Goal: Information Seeking & Learning: Learn about a topic

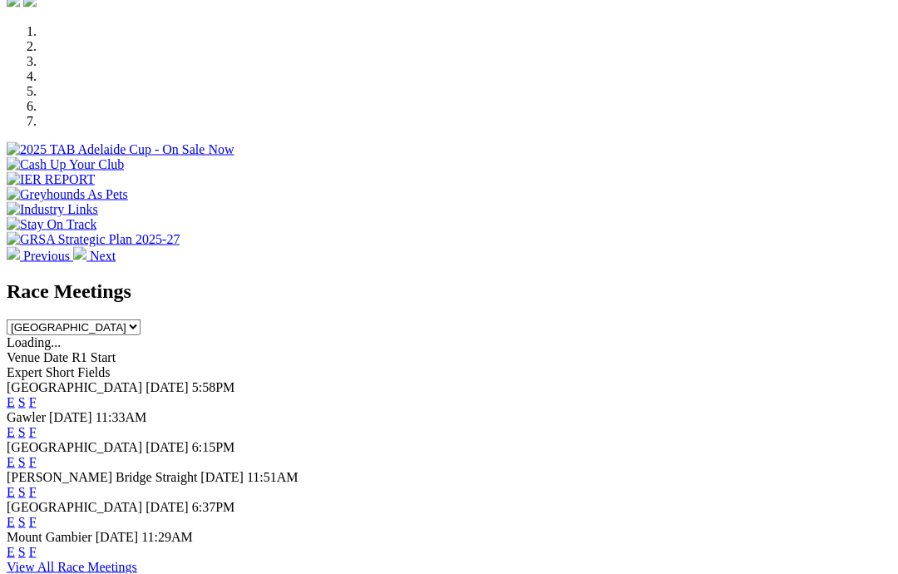
scroll to position [501, 0]
click at [37, 425] on link "F" at bounding box center [32, 432] width 7 height 14
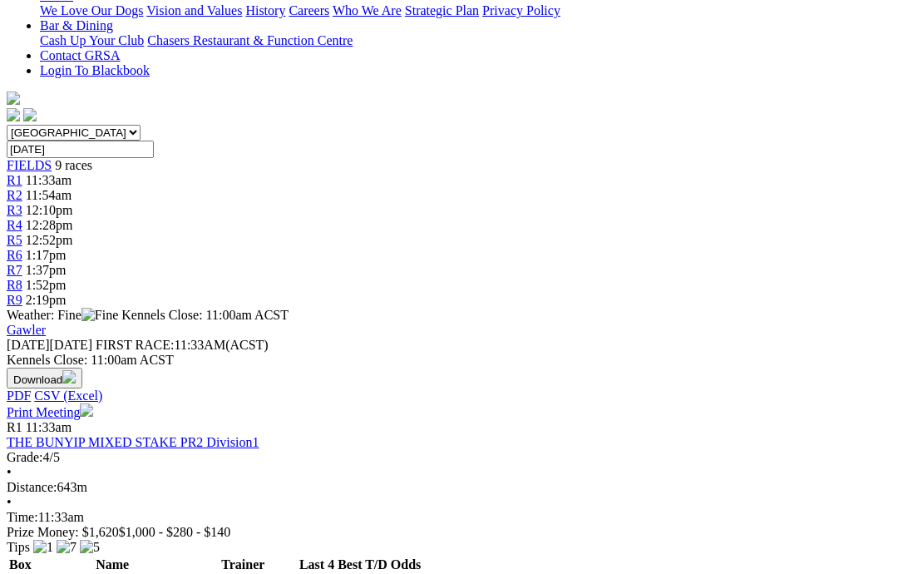
scroll to position [413, 0]
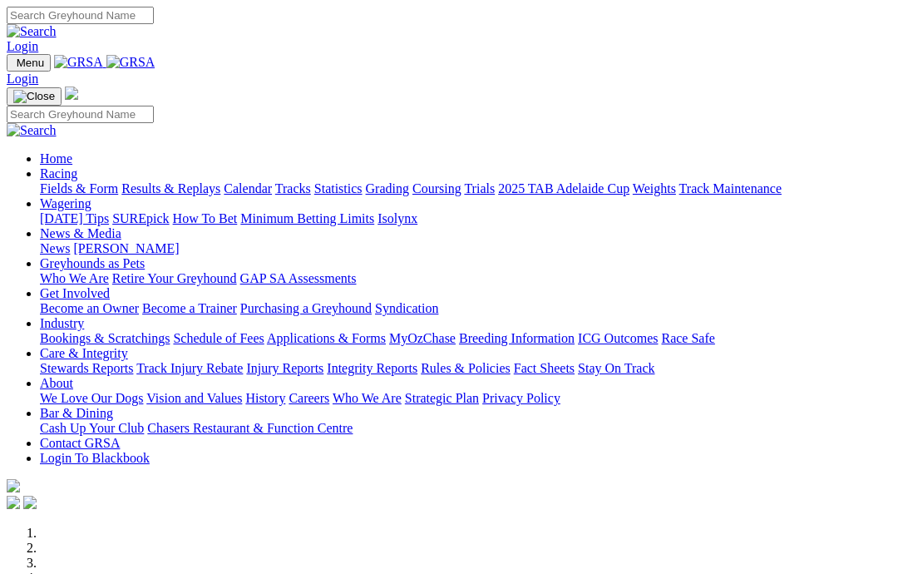
scroll to position [568, 0]
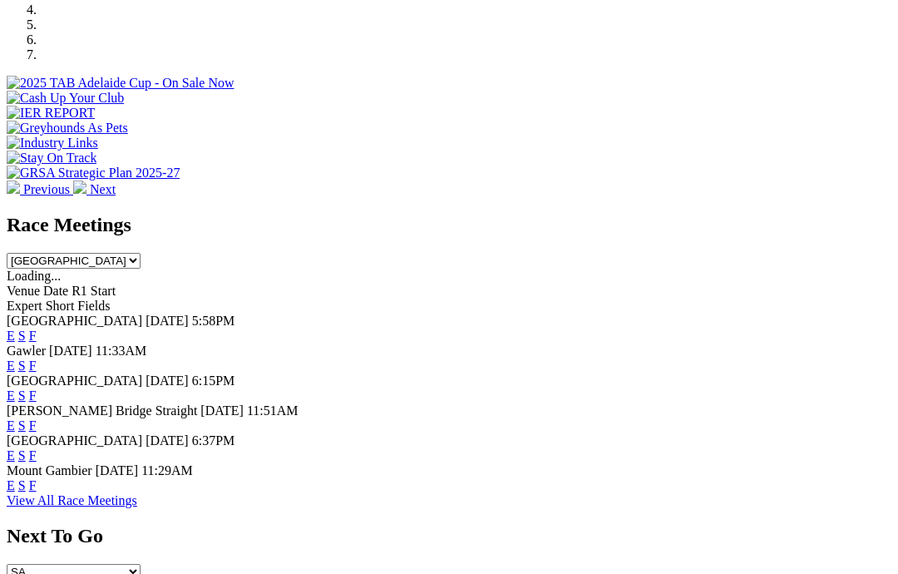
click at [37, 418] on link "F" at bounding box center [32, 425] width 7 height 14
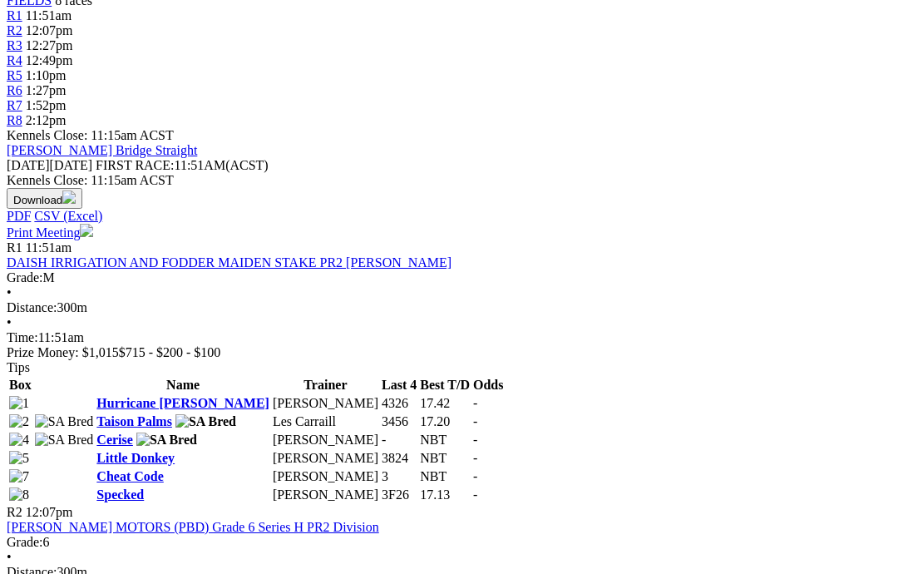
scroll to position [580, 0]
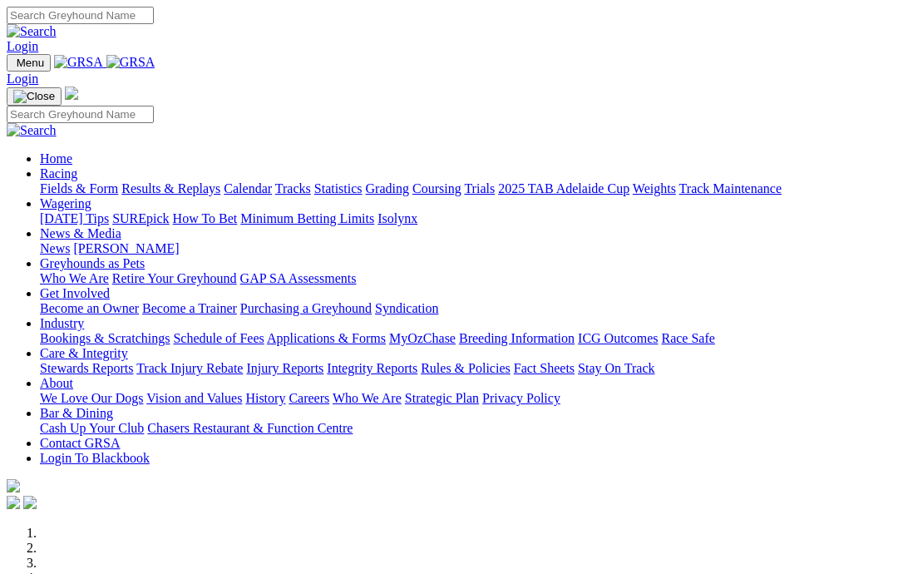
scroll to position [568, 0]
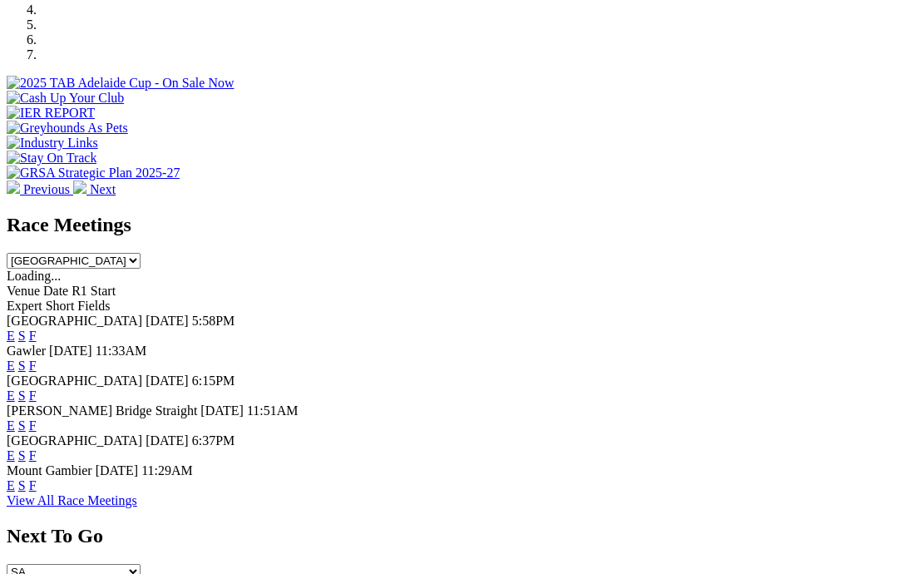
click at [37, 448] on link "F" at bounding box center [32, 455] width 7 height 14
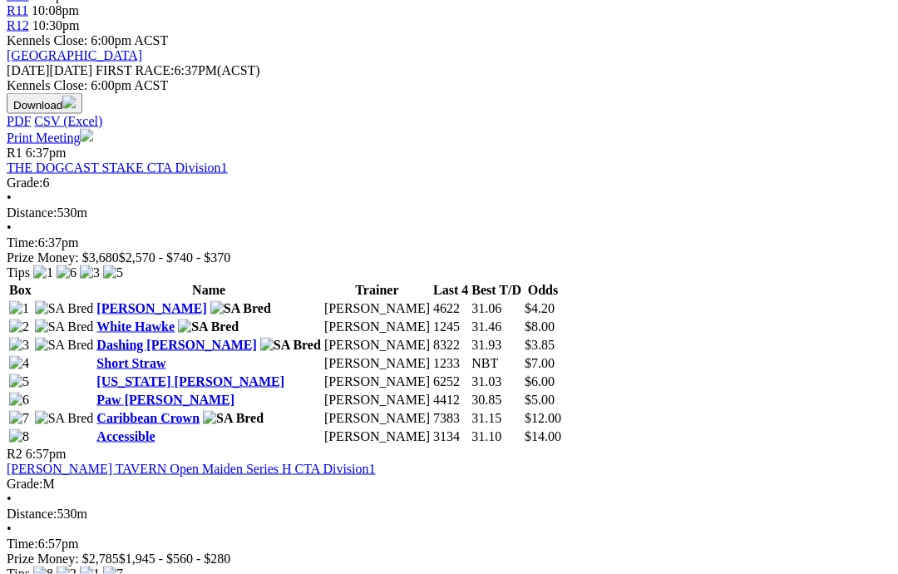
scroll to position [738, 0]
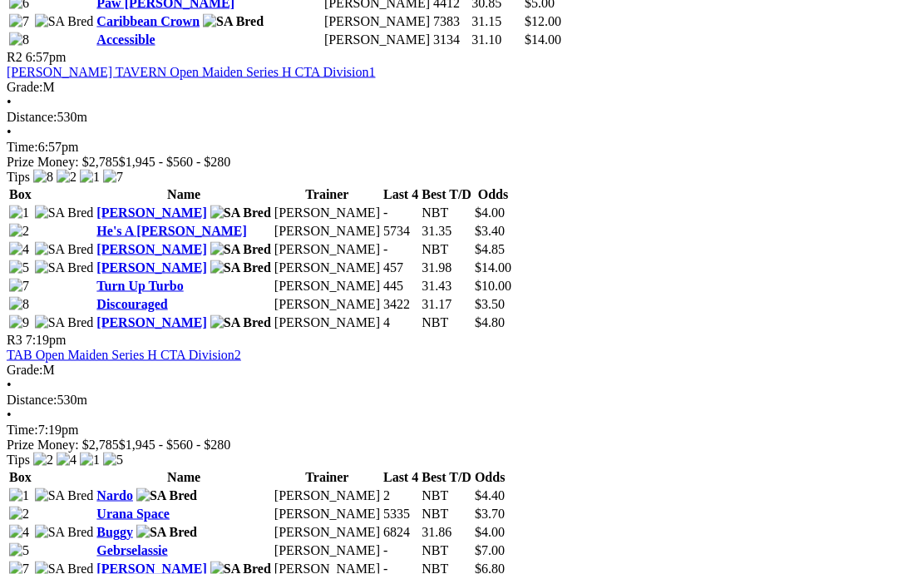
scroll to position [1122, 0]
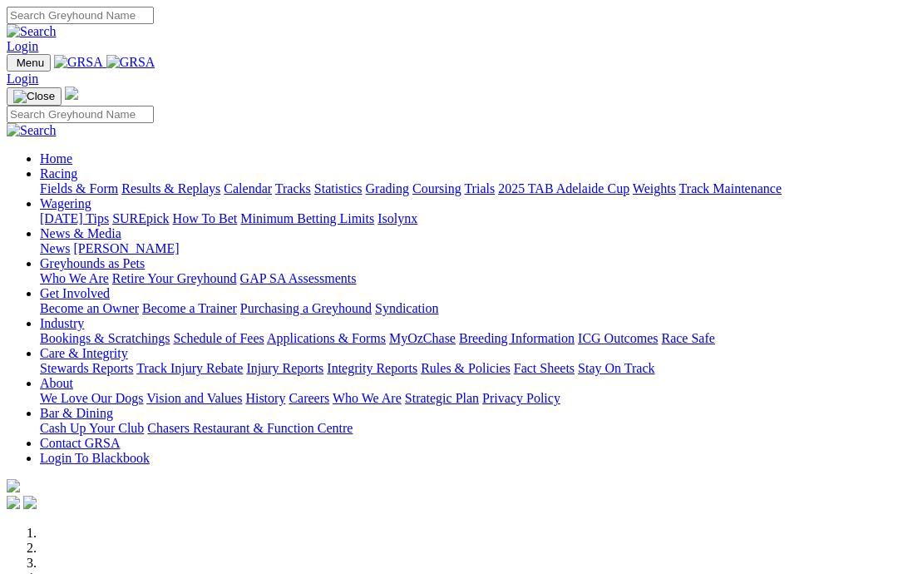
scroll to position [568, 0]
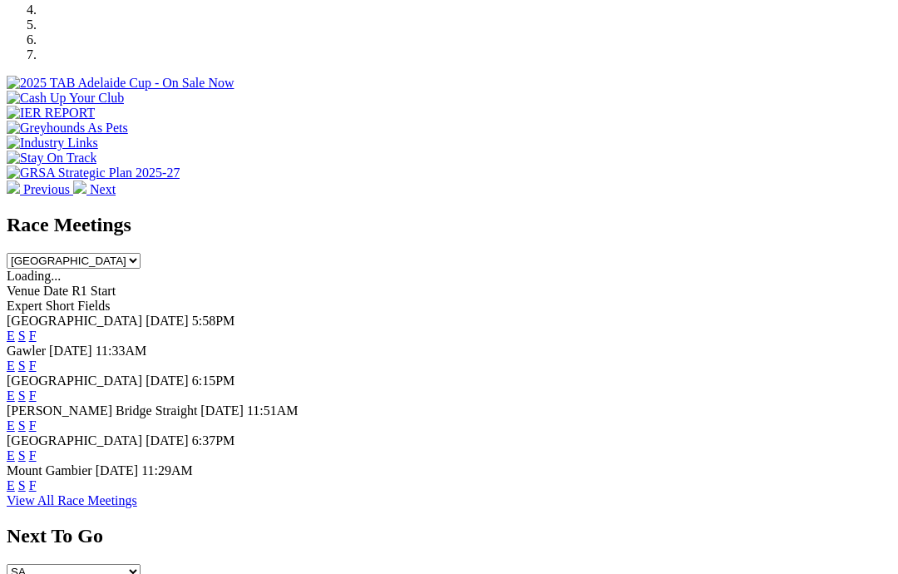
click at [37, 388] on link "F" at bounding box center [32, 395] width 7 height 14
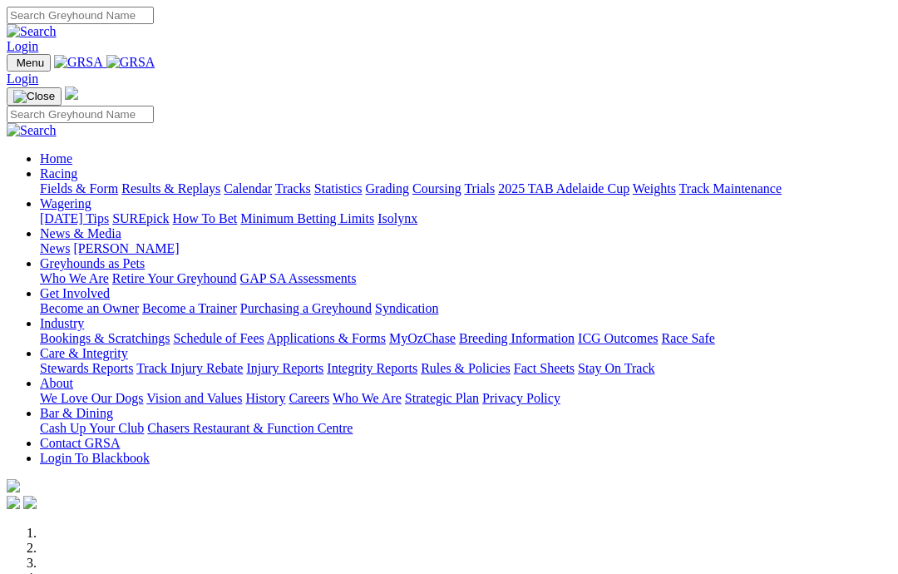
scroll to position [568, 0]
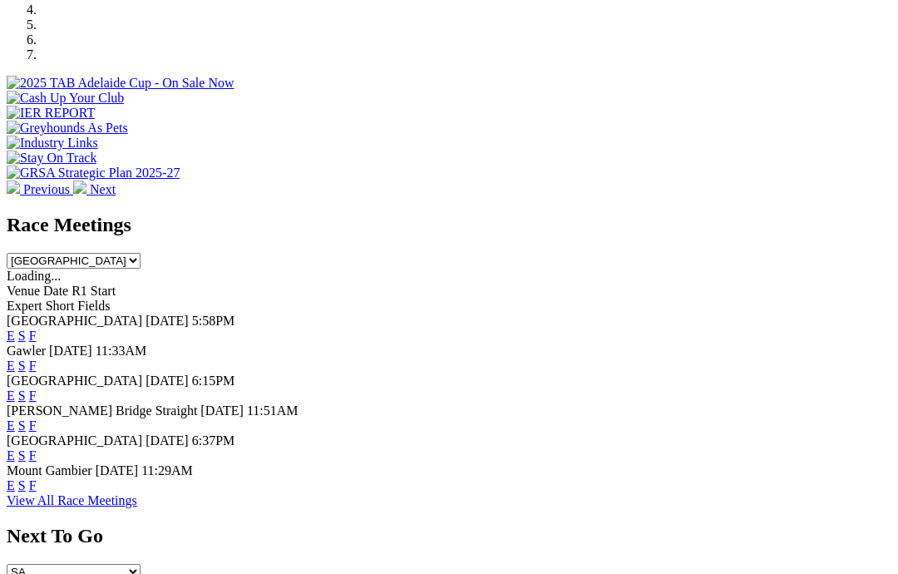
click at [37, 358] on link "F" at bounding box center [32, 365] width 7 height 14
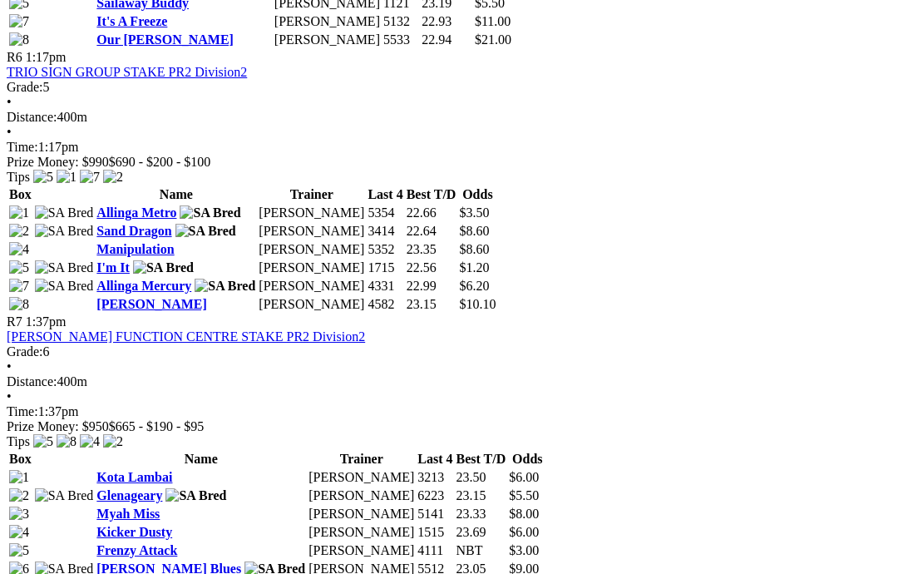
scroll to position [1863, 0]
